Goal: Ask a question

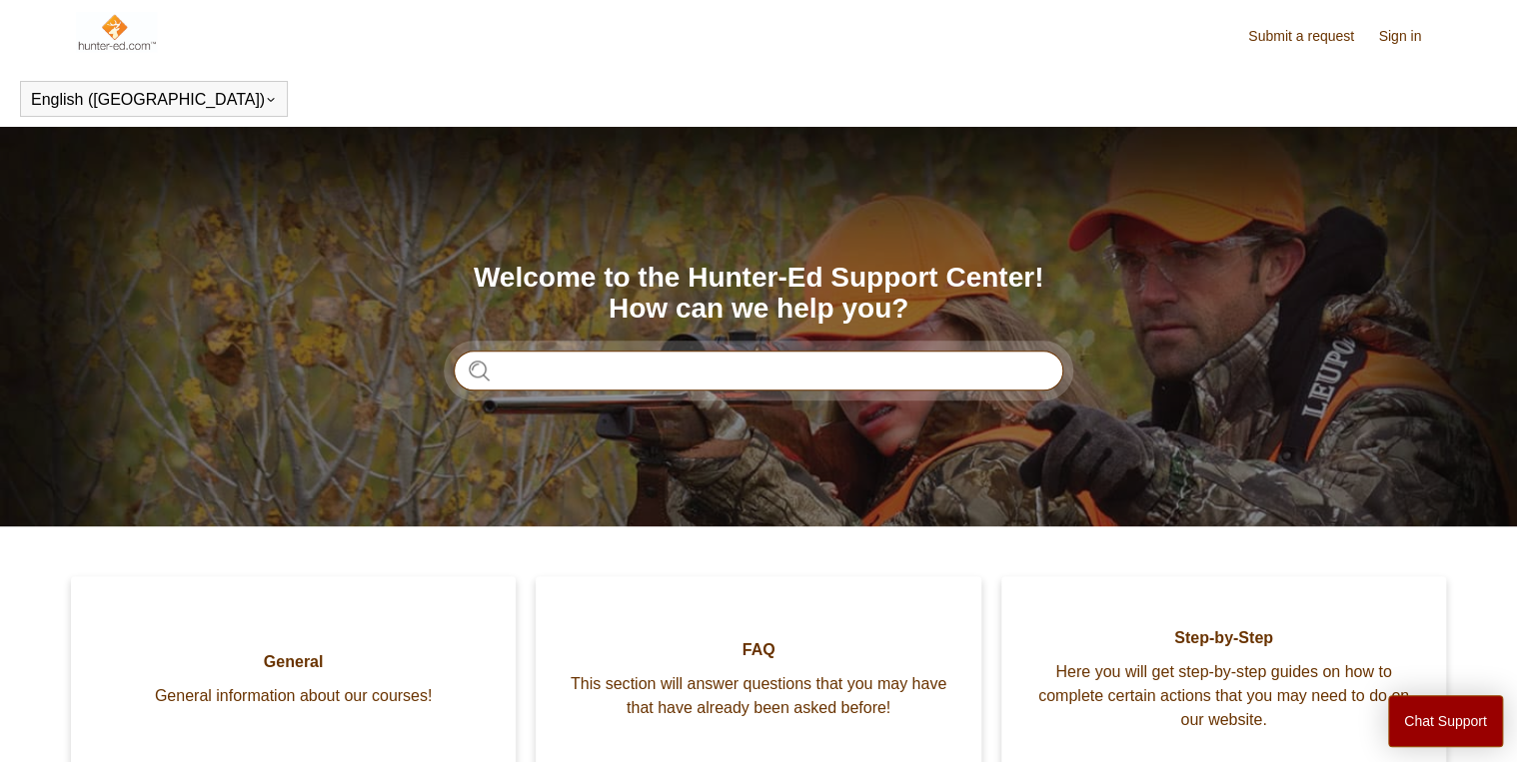
click at [547, 372] on input "Search" at bounding box center [758, 371] width 609 height 40
type input "**********"
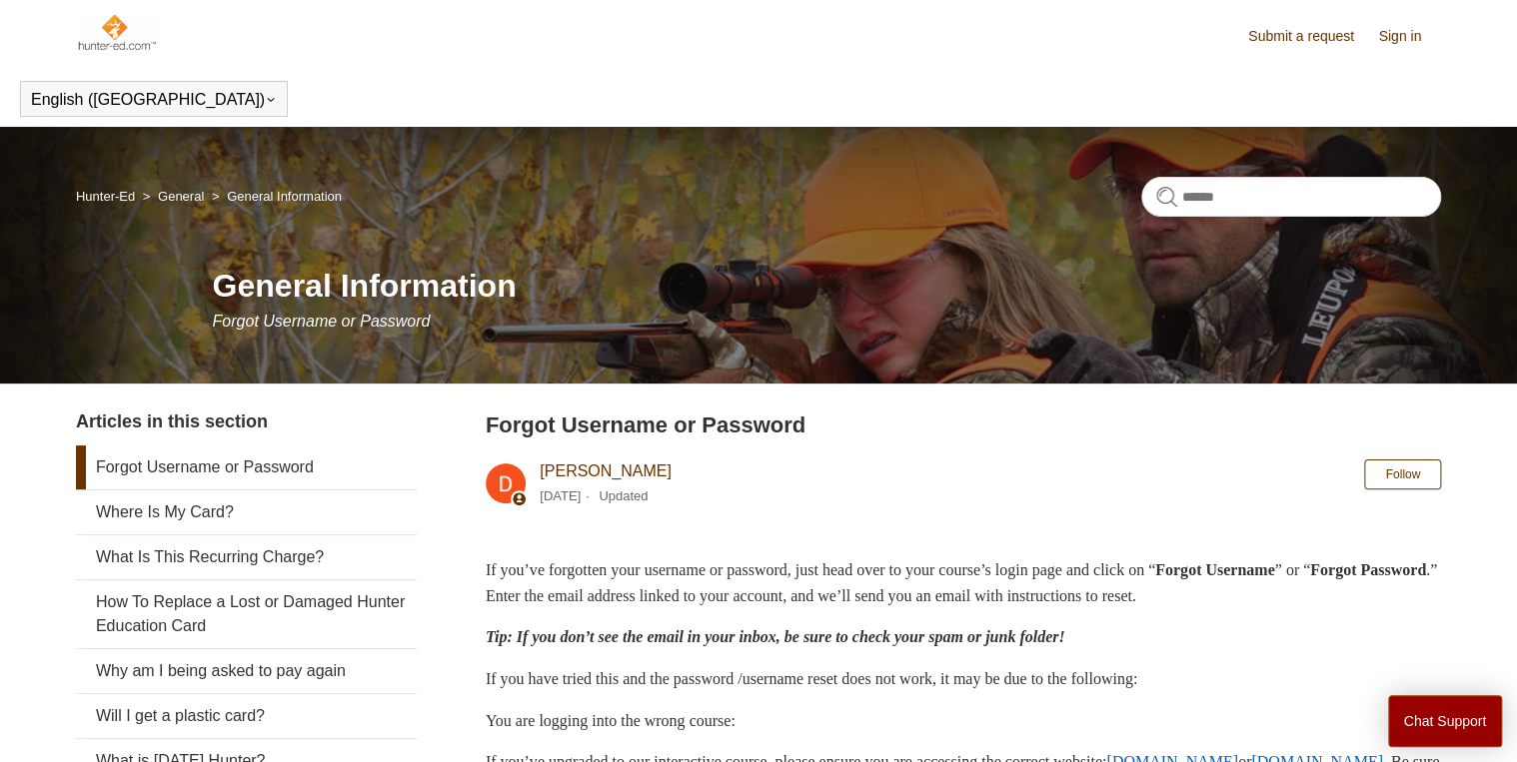
click at [1401, 32] on link "Sign in" at bounding box center [1409, 36] width 63 height 21
